Goal: Task Accomplishment & Management: Manage account settings

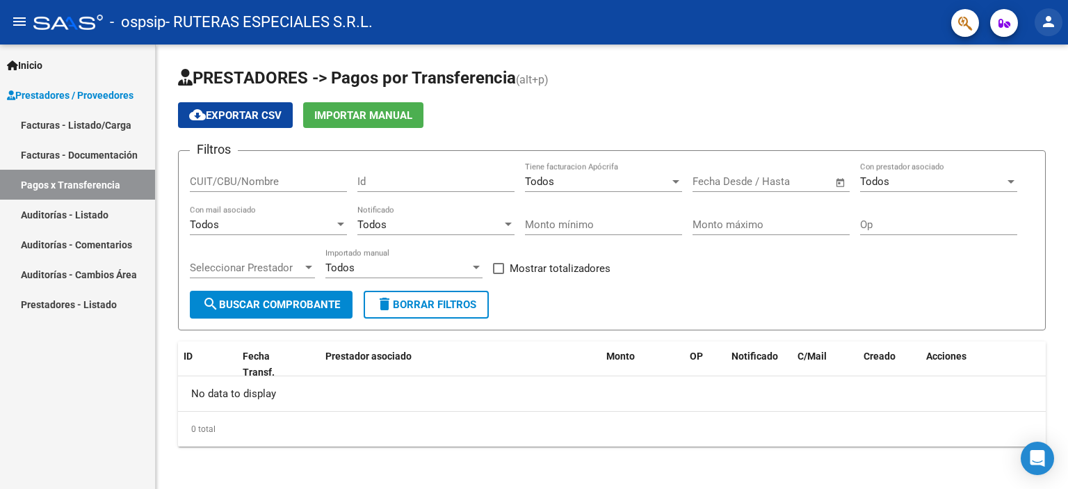
click at [1052, 17] on mat-icon "person" at bounding box center [1048, 21] width 17 height 17
click at [883, 89] on div at bounding box center [534, 244] width 1068 height 489
click at [21, 21] on mat-icon "menu" at bounding box center [19, 21] width 17 height 17
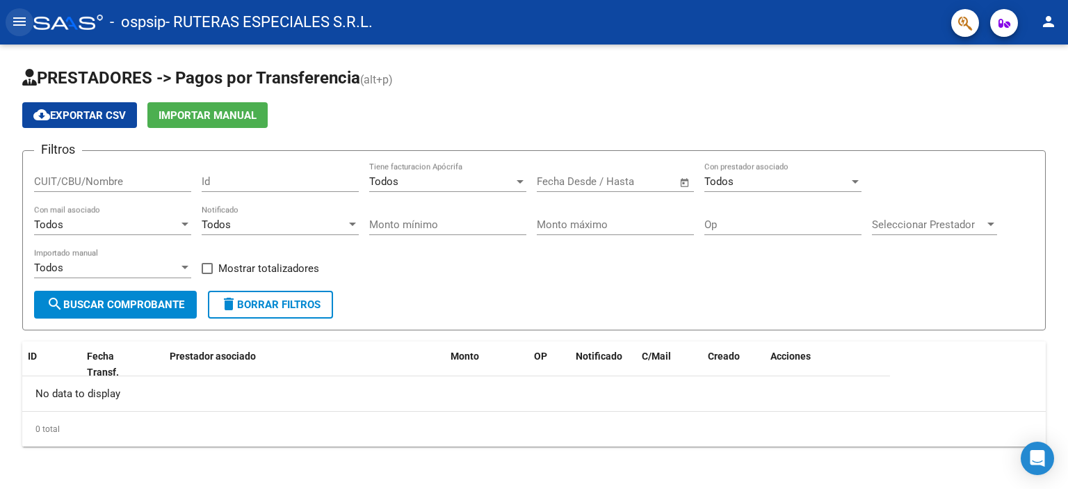
click at [23, 21] on mat-icon "menu" at bounding box center [19, 21] width 17 height 17
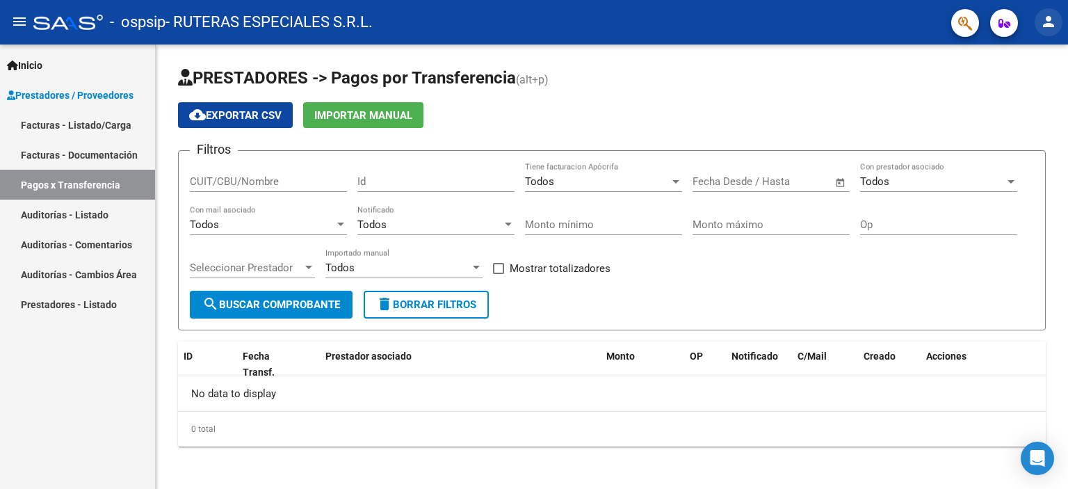
click at [1045, 22] on mat-icon "person" at bounding box center [1048, 21] width 17 height 17
click at [1046, 49] on button "person Mi Perfil" at bounding box center [1020, 58] width 85 height 33
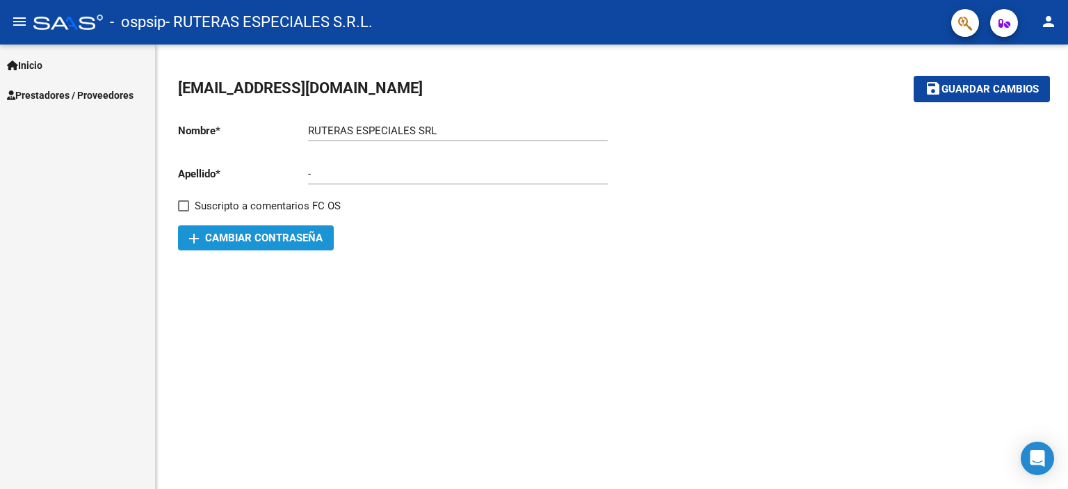
click at [228, 236] on span "add Cambiar Contraseña" at bounding box center [255, 238] width 133 height 13
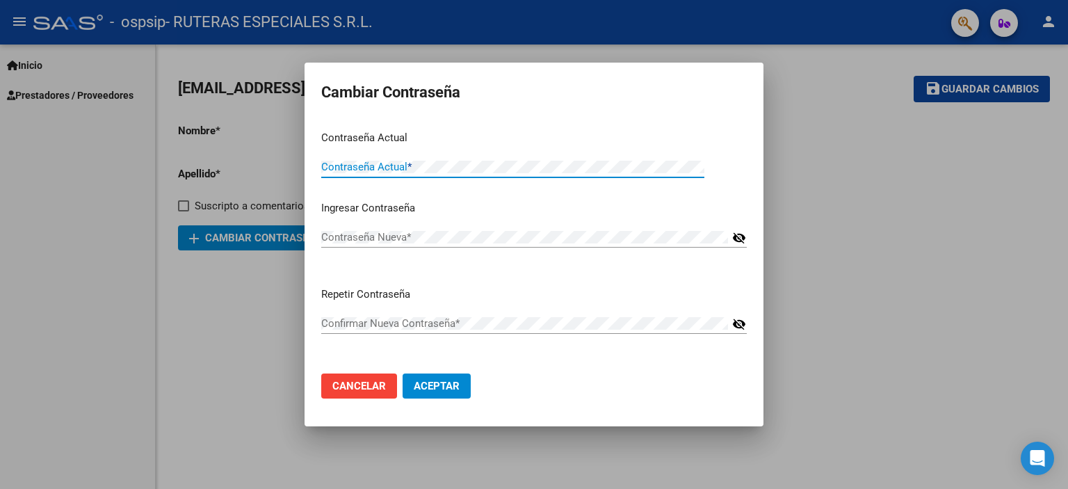
click at [357, 391] on span "Cancelar" at bounding box center [359, 386] width 54 height 13
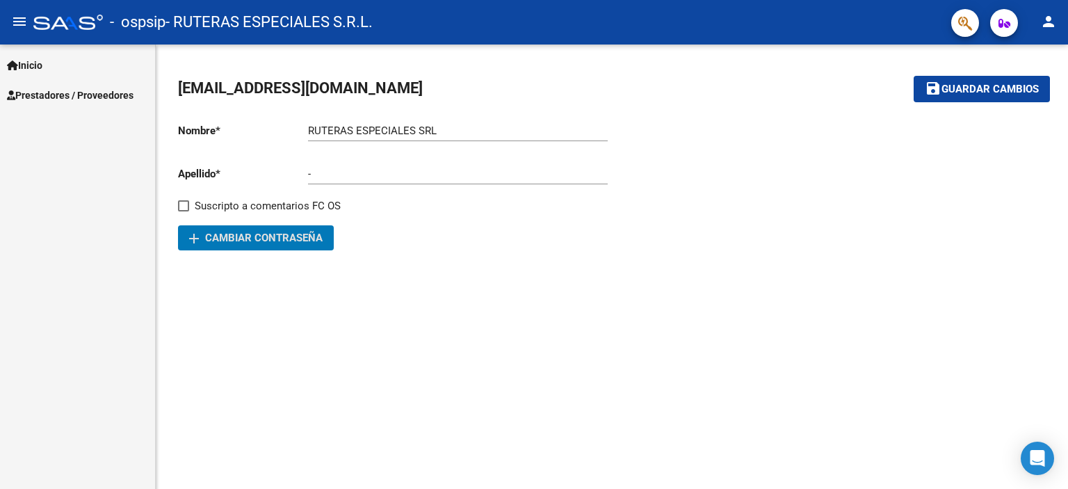
click at [57, 69] on link "Inicio" at bounding box center [77, 65] width 155 height 30
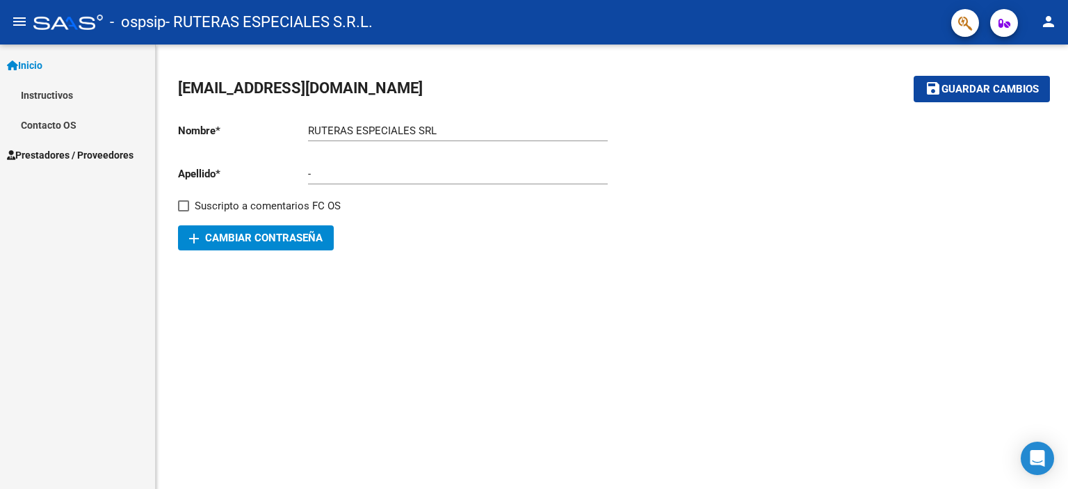
click at [617, 319] on mat-sidenav-content "[EMAIL_ADDRESS][DOMAIN_NAME] save Guardar cambios Nombre * RUTERAS ESPECIALES S…" at bounding box center [612, 266] width 912 height 444
